Goal: Information Seeking & Learning: Learn about a topic

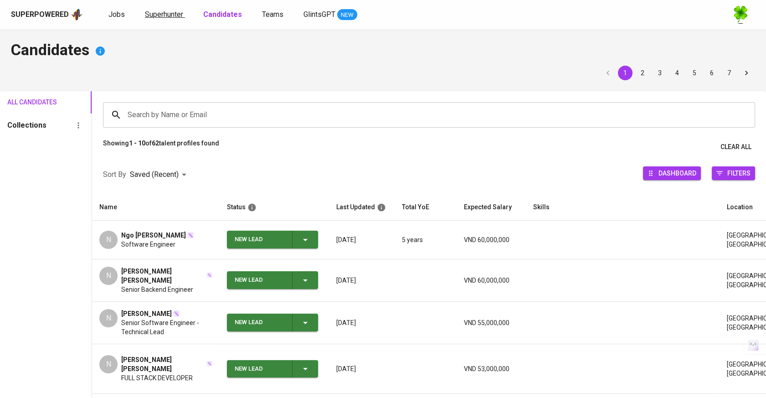
click at [162, 12] on span "Superhunter" at bounding box center [164, 14] width 38 height 9
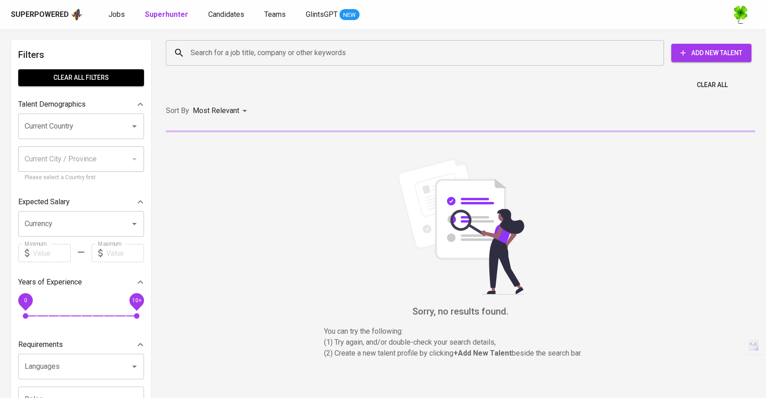
click at [208, 46] on input "Search for a job title, company or other keywords" at bounding box center [417, 52] width 458 height 17
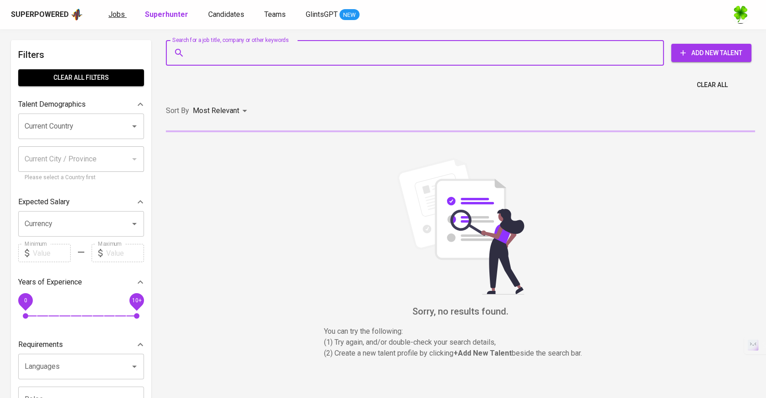
click at [118, 12] on span "Jobs" at bounding box center [116, 14] width 16 height 9
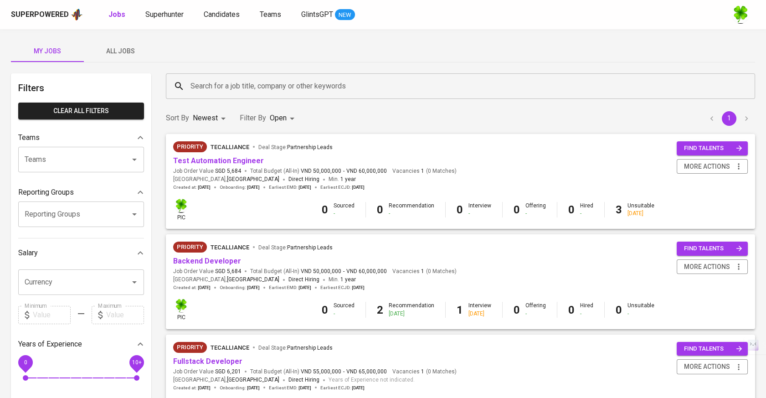
click at [134, 55] on span "All Jobs" at bounding box center [120, 51] width 62 height 11
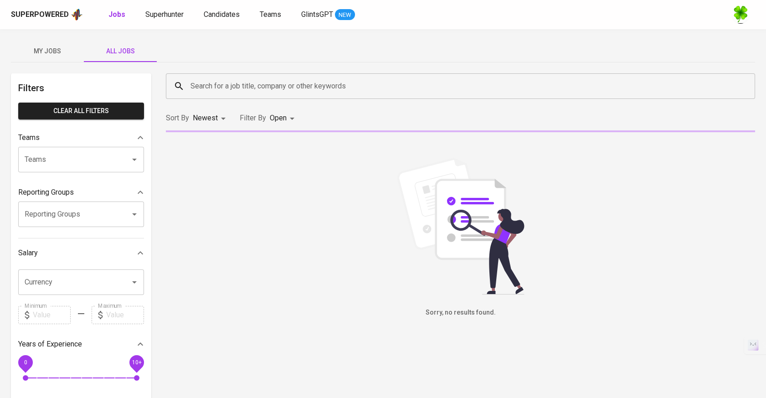
click at [250, 88] on input "Search for a job title, company or other keywords" at bounding box center [462, 85] width 549 height 17
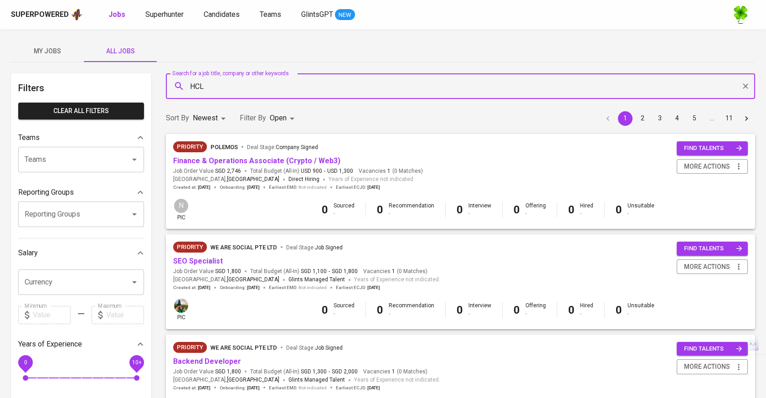
type input "HCL"
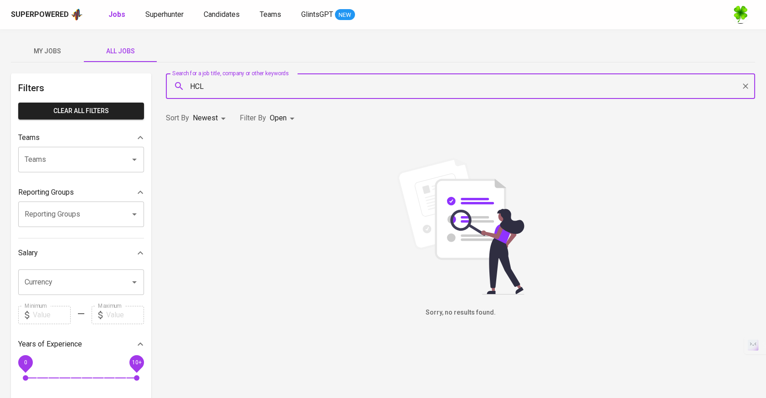
click at [745, 87] on icon "Clear" at bounding box center [745, 86] width 9 height 9
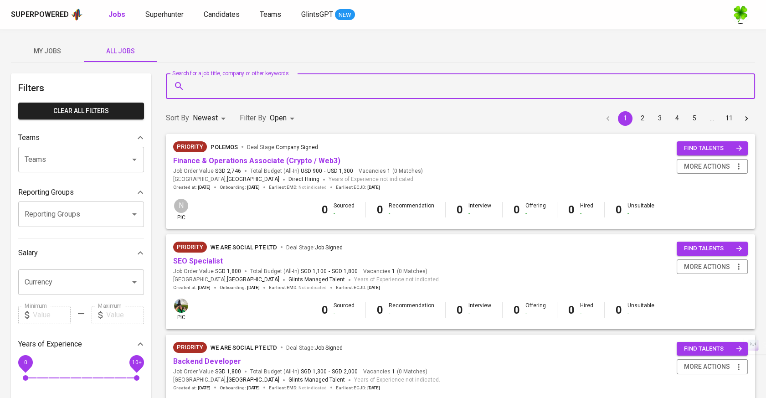
click at [358, 123] on div "Sort By Newest NEWEST Filter By Open OPEN 1 2 3 4 5 … 11" at bounding box center [460, 118] width 600 height 28
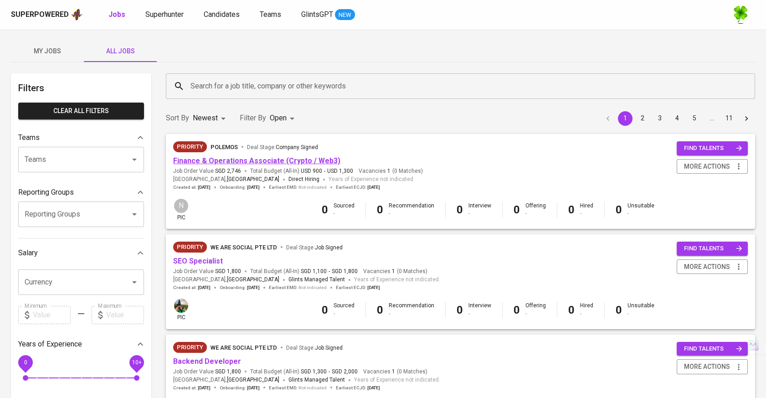
click at [296, 163] on link "Finance & Operations Associate (Crypto / Web3)" at bounding box center [256, 160] width 167 height 9
